Goal: Task Accomplishment & Management: Complete application form

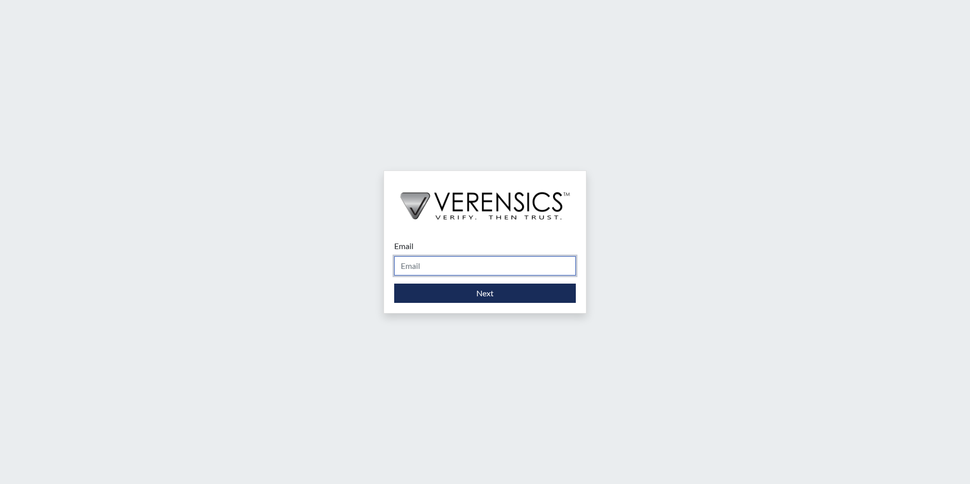
drag, startPoint x: 433, startPoint y: 262, endPoint x: 430, endPoint y: 257, distance: 5.9
click at [432, 262] on input "Email" at bounding box center [485, 265] width 182 height 19
type input "[PERSON_NAME][EMAIL_ADDRESS][PERSON_NAME][DOMAIN_NAME]"
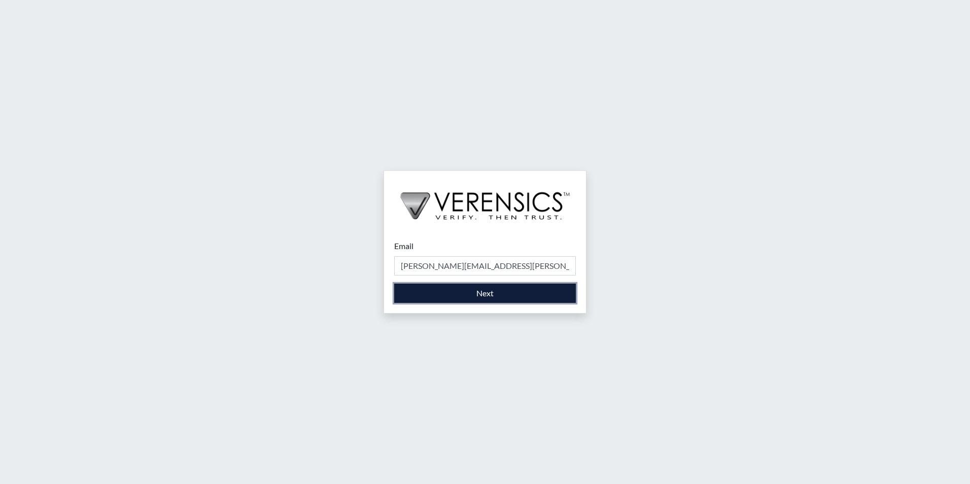
click at [453, 297] on button "Next" at bounding box center [485, 293] width 182 height 19
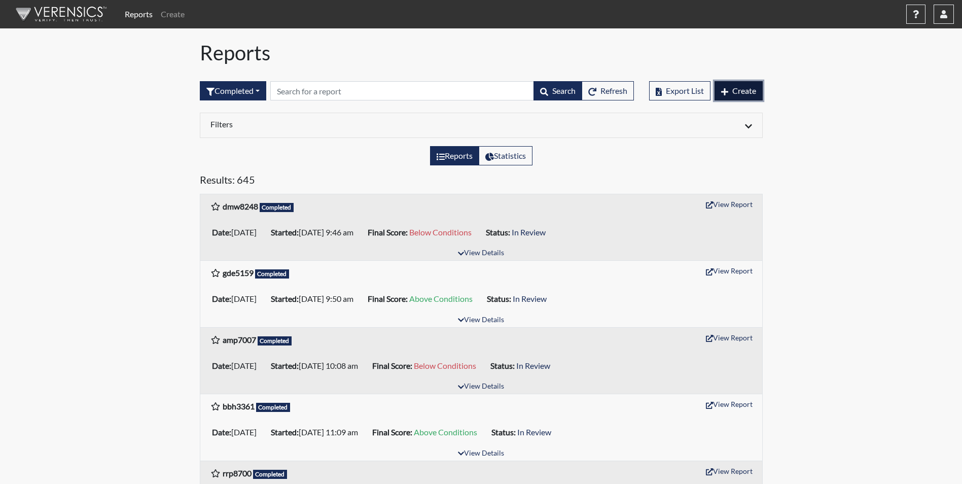
click at [743, 93] on span "Create" at bounding box center [745, 91] width 24 height 10
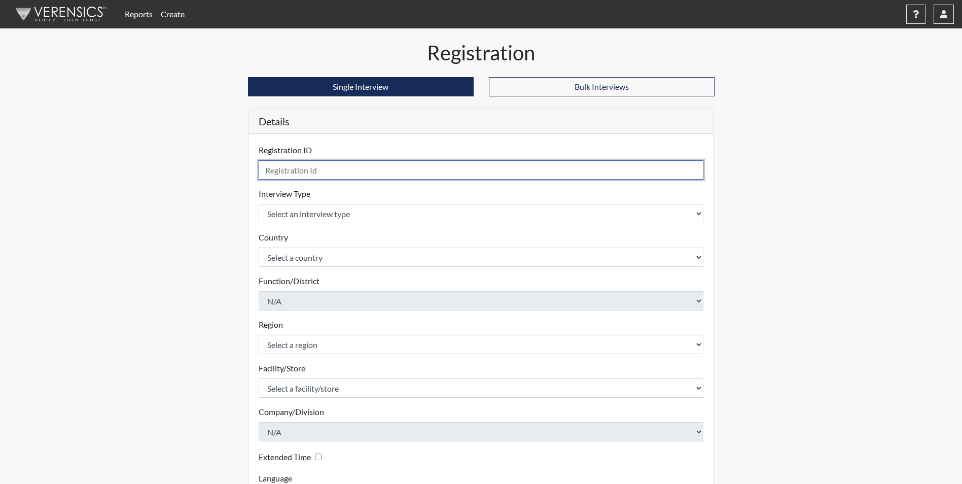
click at [366, 169] on input "text" at bounding box center [481, 169] width 445 height 19
type input "tlb3283"
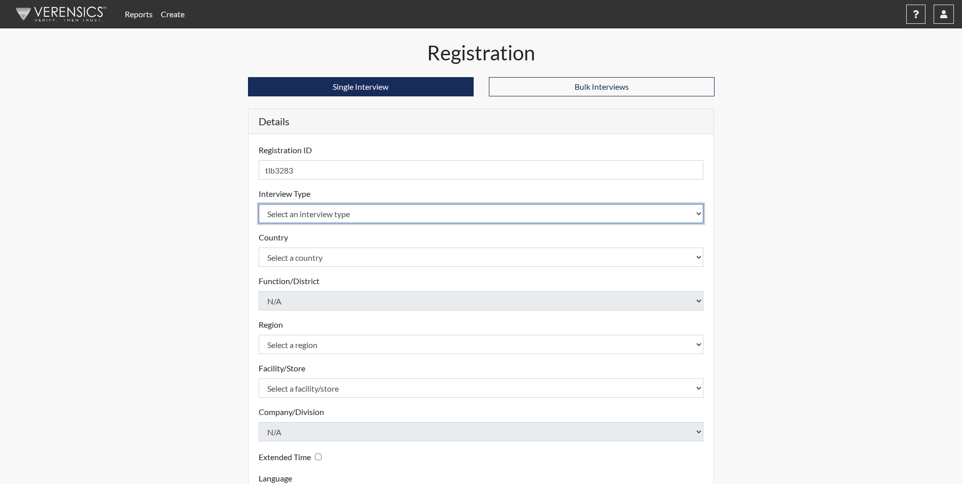
click at [292, 212] on select "Select an interview type Corrections Pre-Employment" at bounding box center [481, 213] width 445 height 19
select select "ff733e93-e1bf-11ea-9c9f-0eff0cf7eb8f"
click at [259, 204] on select "Select an interview type Corrections Pre-Employment" at bounding box center [481, 213] width 445 height 19
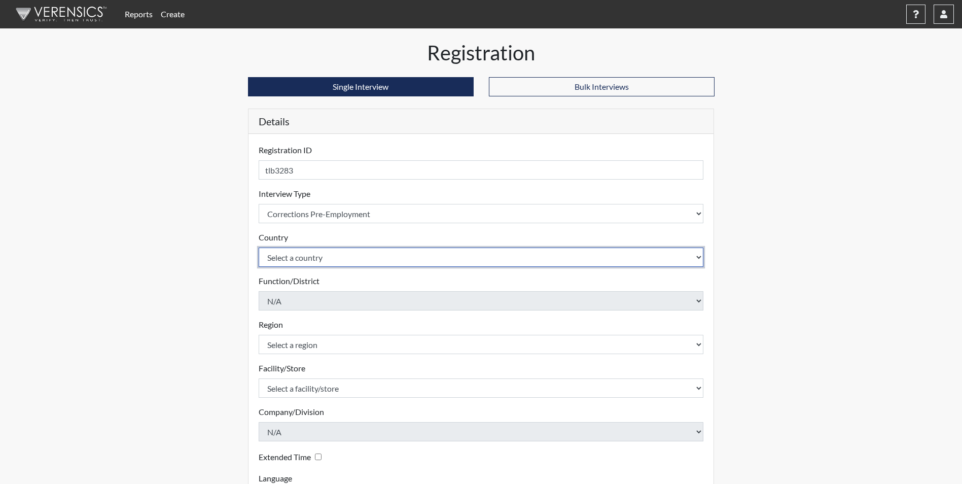
click at [296, 261] on select "Select a country [GEOGRAPHIC_DATA] [GEOGRAPHIC_DATA]" at bounding box center [481, 257] width 445 height 19
select select "united-states-of-[GEOGRAPHIC_DATA]"
click at [259, 248] on select "Select a country [GEOGRAPHIC_DATA] [GEOGRAPHIC_DATA]" at bounding box center [481, 257] width 445 height 19
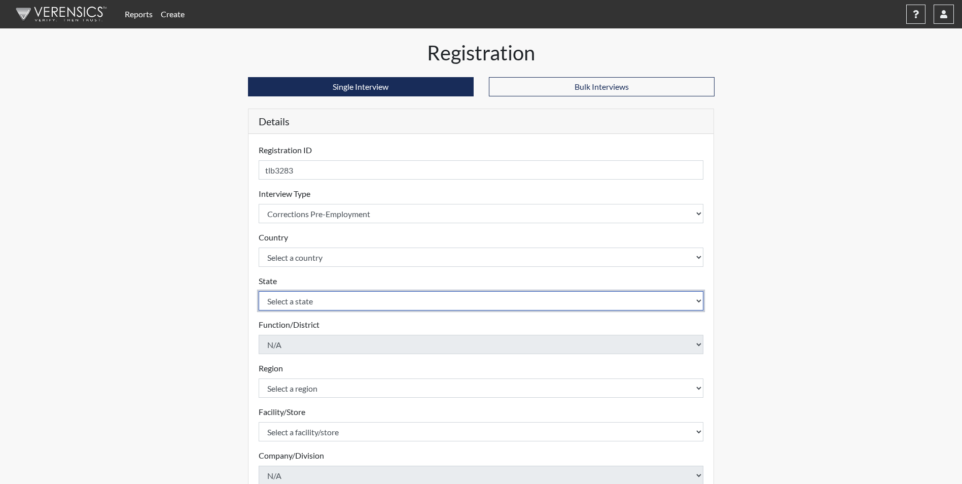
click at [310, 304] on select "Select a state [US_STATE] [US_STATE] [US_STATE] [US_STATE] [US_STATE] [US_STATE…" at bounding box center [481, 300] width 445 height 19
click at [259, 291] on select "Select a state [US_STATE] [US_STATE] [US_STATE] [US_STATE] [US_STATE] [US_STATE…" at bounding box center [481, 300] width 445 height 19
click at [292, 300] on select "Select a state [US_STATE] [US_STATE] [US_STATE] [US_STATE] [US_STATE] [US_STATE…" at bounding box center [481, 300] width 445 height 19
select select "GA"
click at [259, 291] on select "Select a state [US_STATE] [US_STATE] [US_STATE] [US_STATE] [US_STATE] [US_STATE…" at bounding box center [481, 300] width 445 height 19
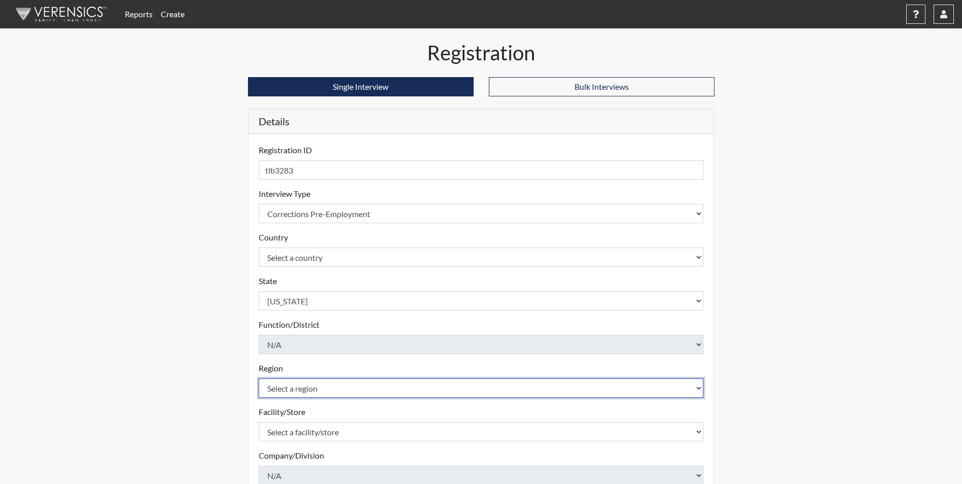
click at [354, 386] on select "Select a region [GEOGRAPHIC_DATA]" at bounding box center [481, 387] width 445 height 19
select select "51976826-f18e-4b67-8d3b-b0a0fa2f97ff"
click at [259, 378] on select "Select a region [GEOGRAPHIC_DATA]" at bounding box center [481, 387] width 445 height 19
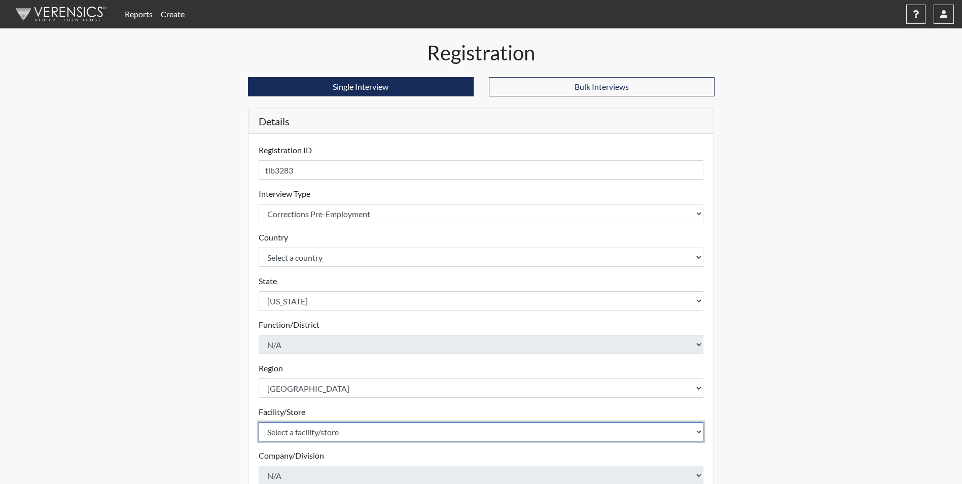
click at [329, 428] on select "Select a facility/store [PERSON_NAME] [PERSON_NAME] PSATC" at bounding box center [481, 431] width 445 height 19
select select "2bf4b575-5263-4093-9a0c-a4d6e4f1d94a"
click at [259, 422] on select "Select a facility/store [PERSON_NAME] [PERSON_NAME] PSATC" at bounding box center [481, 431] width 445 height 19
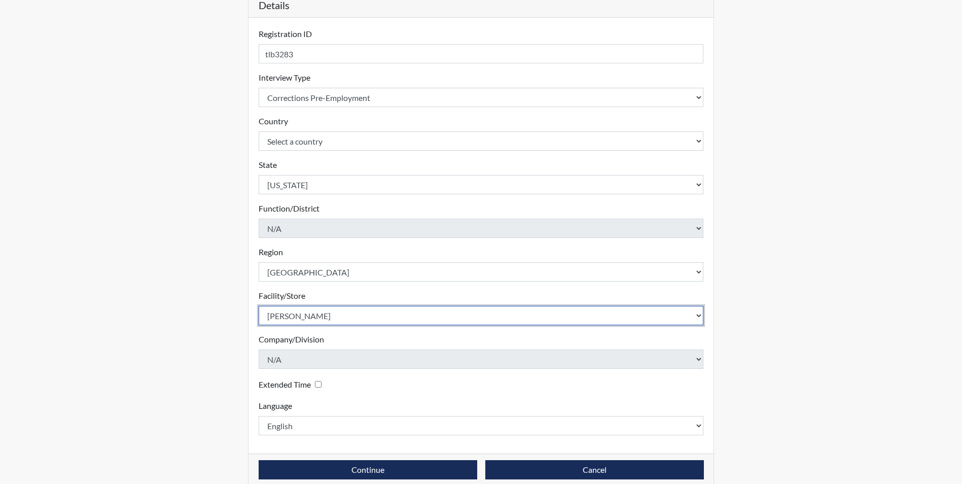
scroll to position [130, 0]
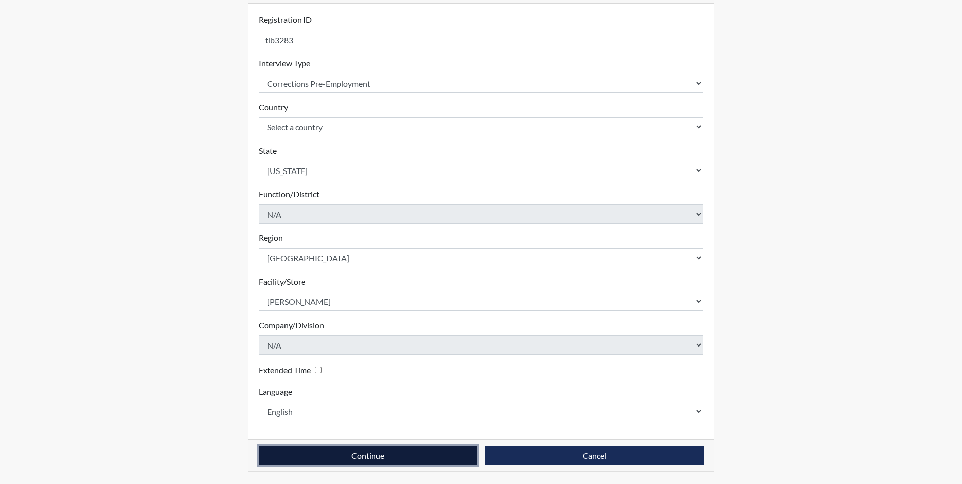
click at [349, 458] on button "Continue" at bounding box center [368, 455] width 219 height 19
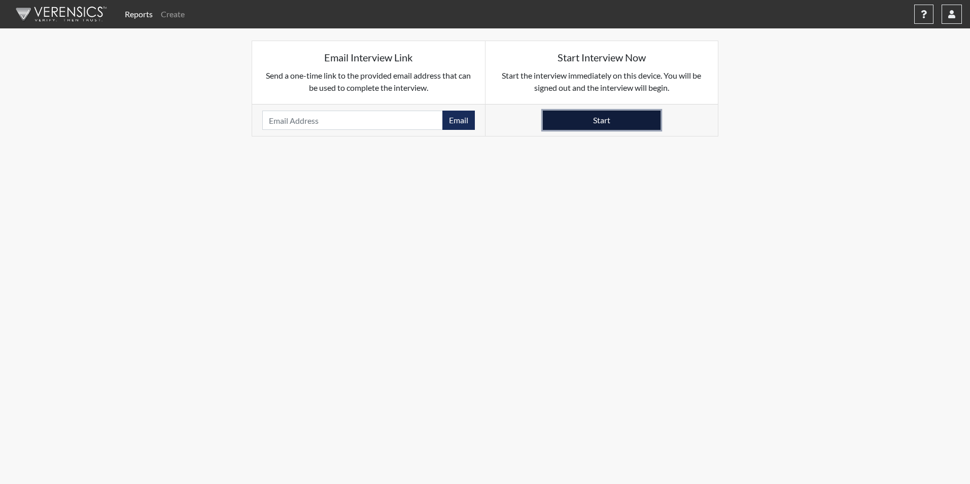
click at [598, 125] on button "Start" at bounding box center [602, 120] width 118 height 19
